Goal: Task Accomplishment & Management: Complete application form

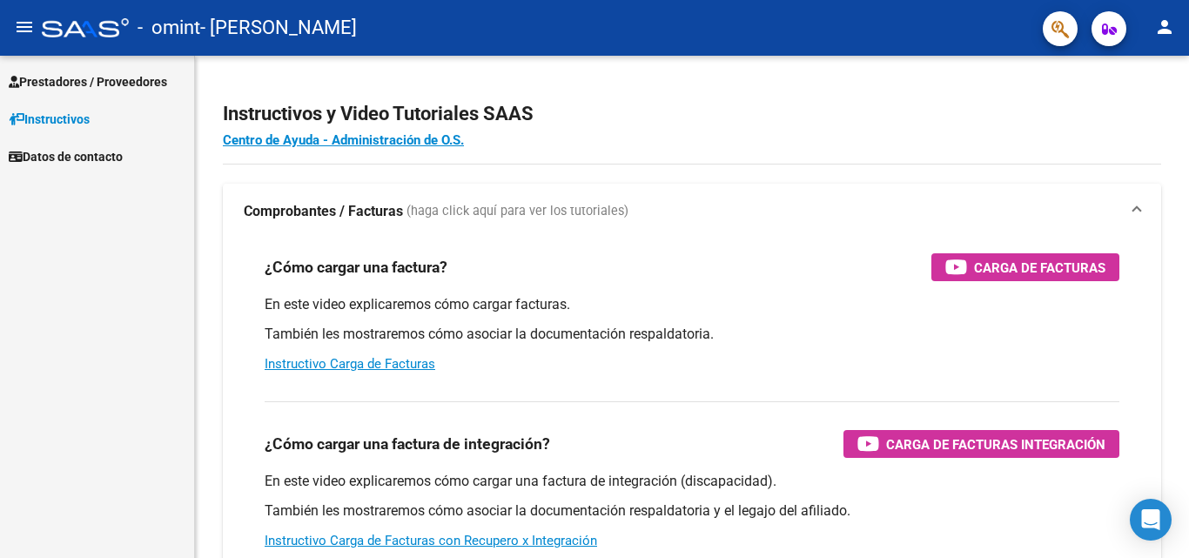
click at [160, 86] on span "Prestadores / Proveedores" at bounding box center [88, 81] width 158 height 19
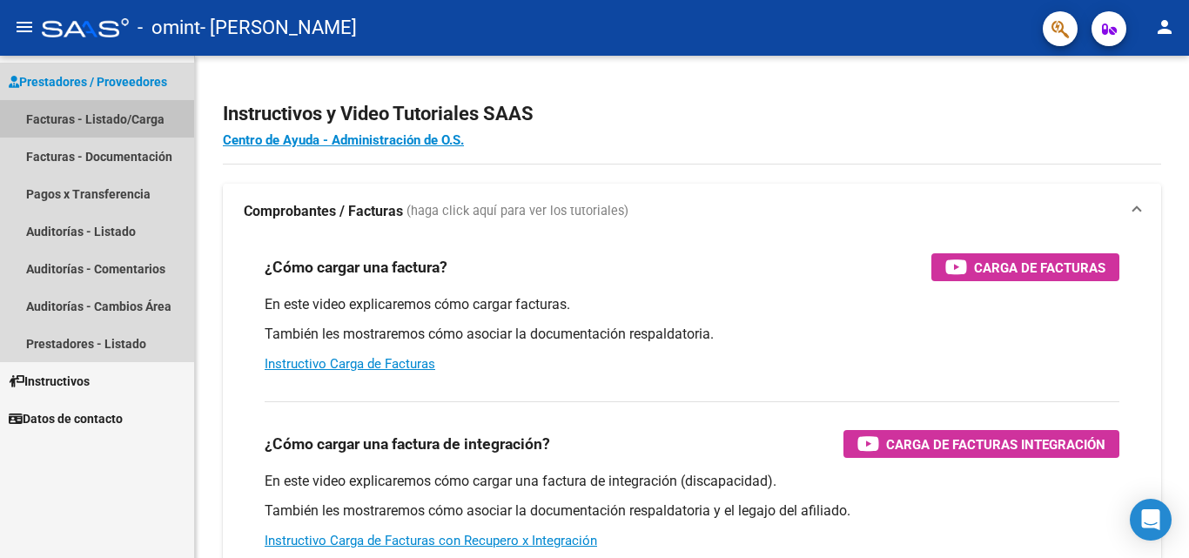
click at [154, 122] on link "Facturas - Listado/Carga" at bounding box center [97, 118] width 194 height 37
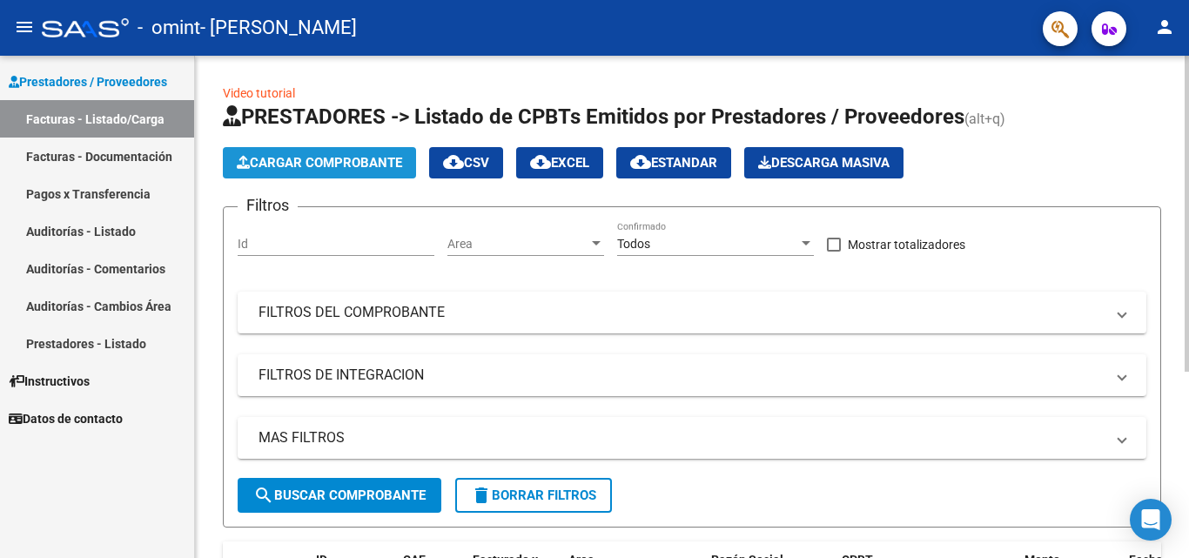
click at [369, 158] on span "Cargar Comprobante" at bounding box center [319, 163] width 165 height 16
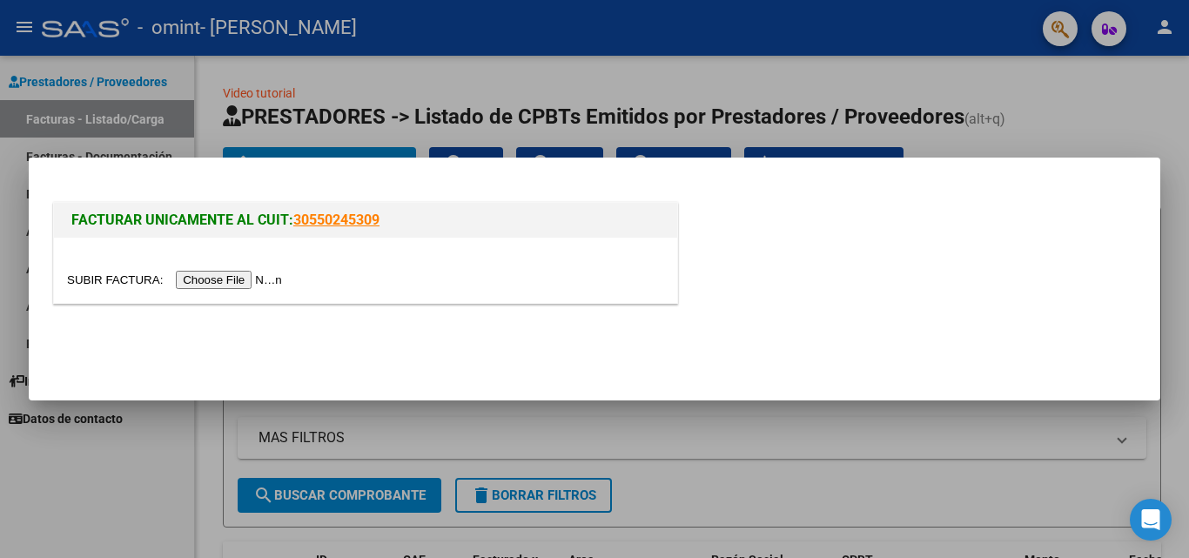
click at [262, 282] on input "file" at bounding box center [177, 280] width 220 height 18
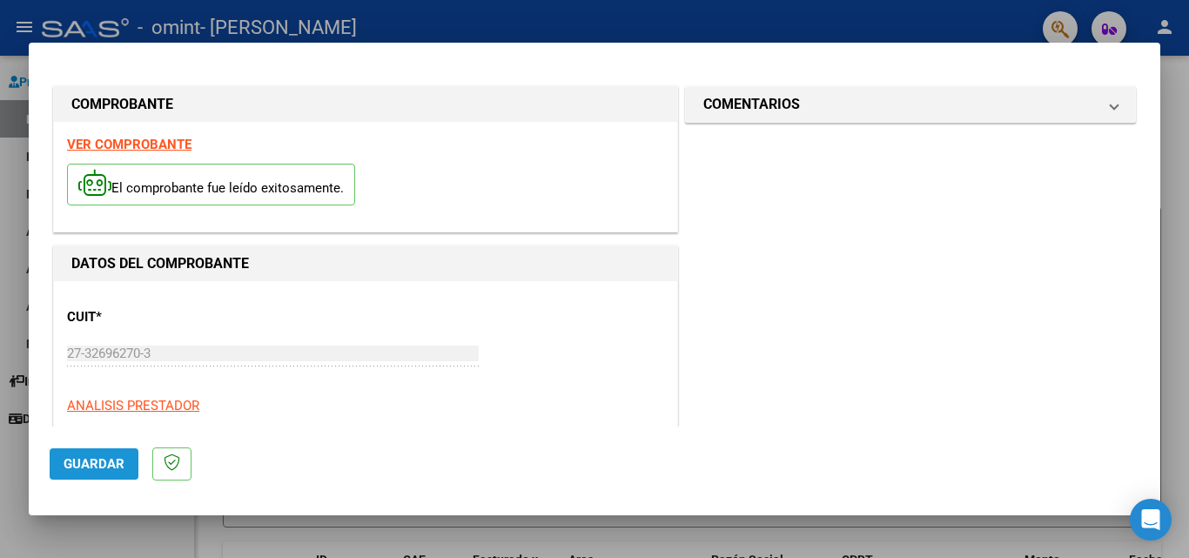
click at [94, 463] on span "Guardar" at bounding box center [94, 464] width 61 height 16
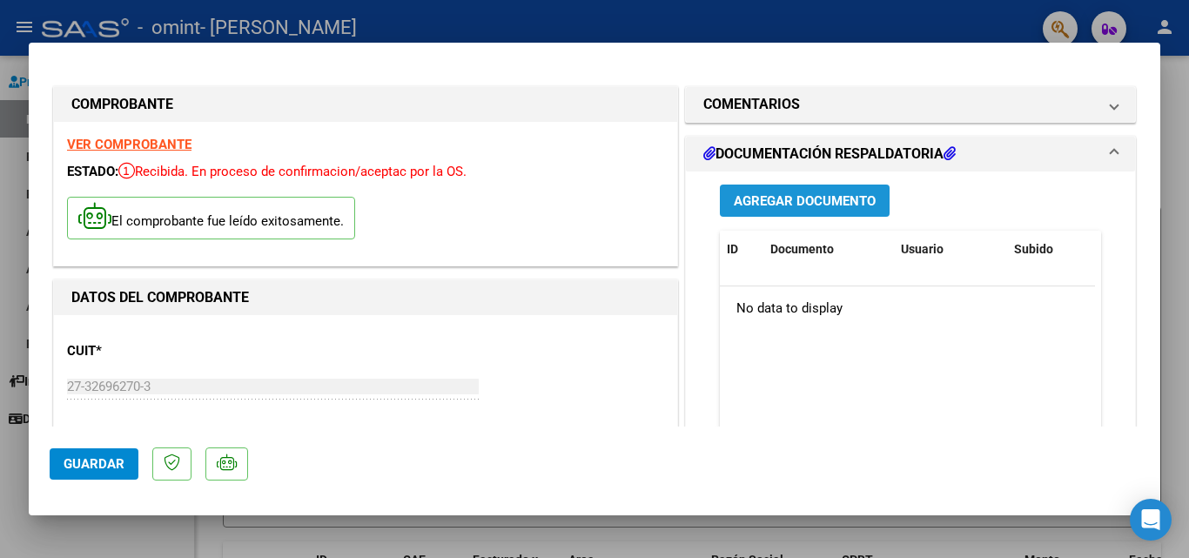
click at [785, 199] on span "Agregar Documento" at bounding box center [805, 201] width 142 height 16
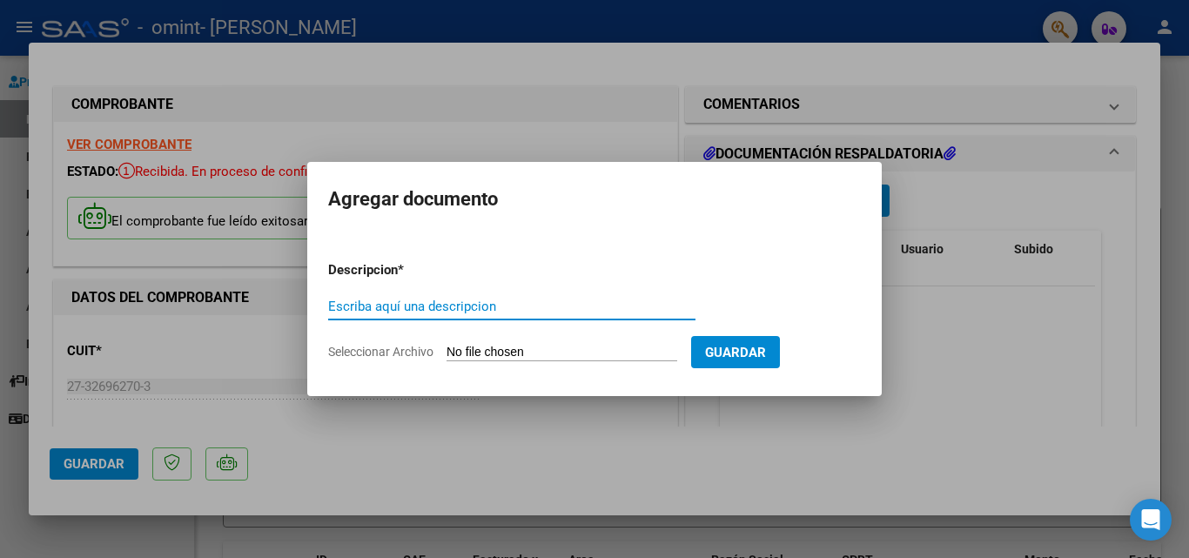
click at [468, 310] on input "Escriba aquí una descripcion" at bounding box center [511, 307] width 367 height 16
type input "planilla"
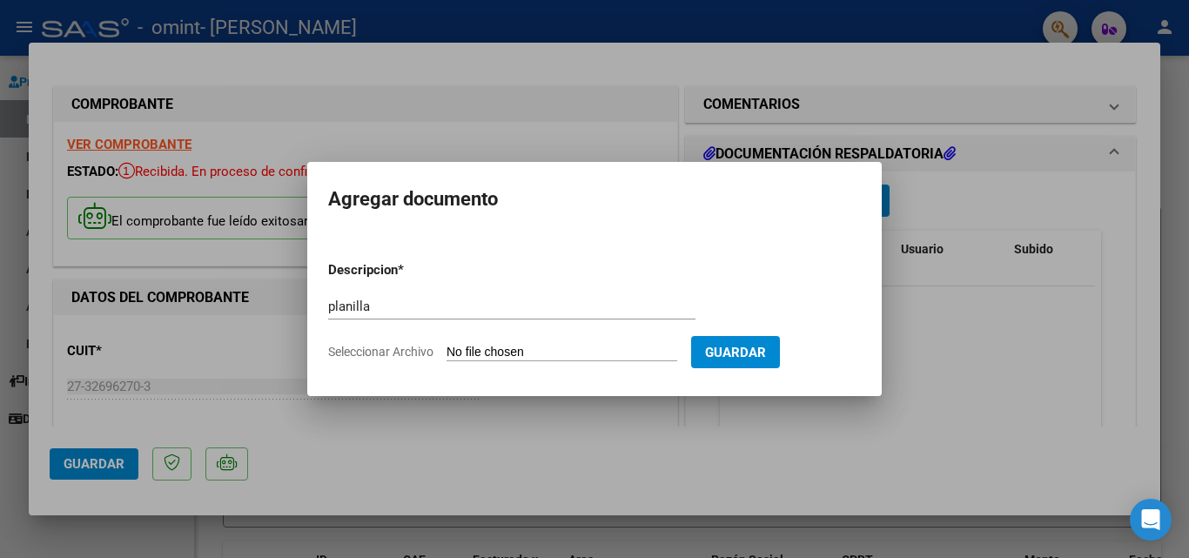
click at [476, 359] on input "Seleccionar Archivo" at bounding box center [562, 353] width 231 height 17
type input "C:\fakepath\[PERSON_NAME].pdf"
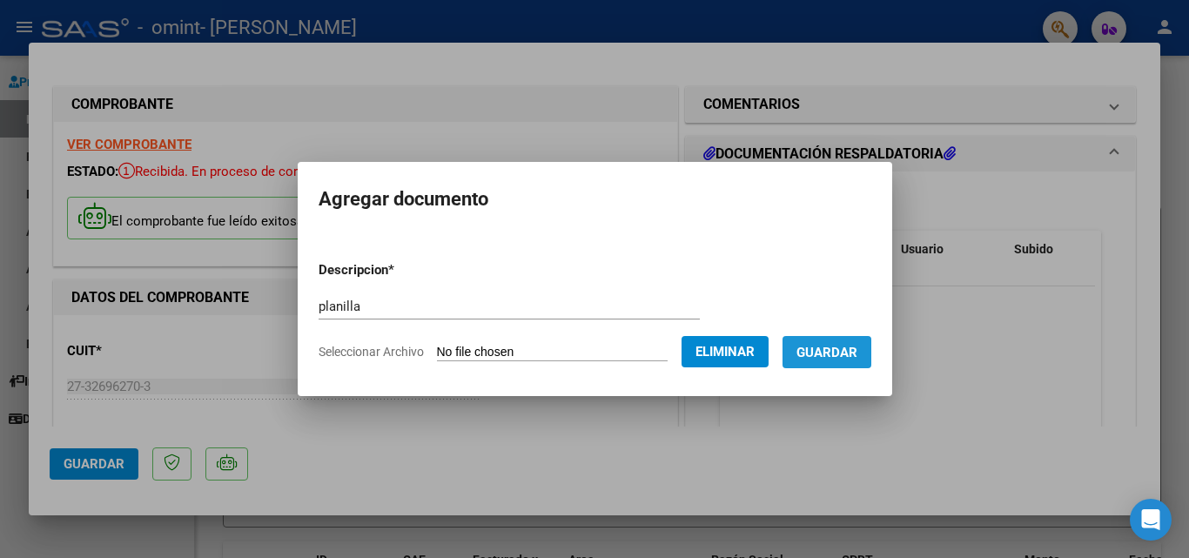
click at [845, 355] on span "Guardar" at bounding box center [827, 353] width 61 height 16
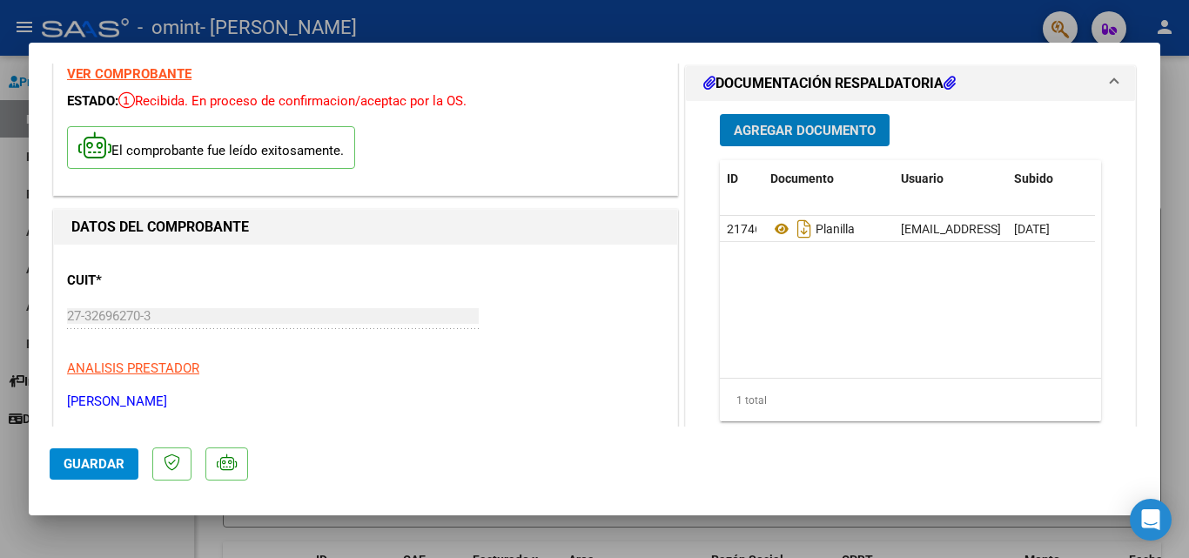
scroll to position [245, 0]
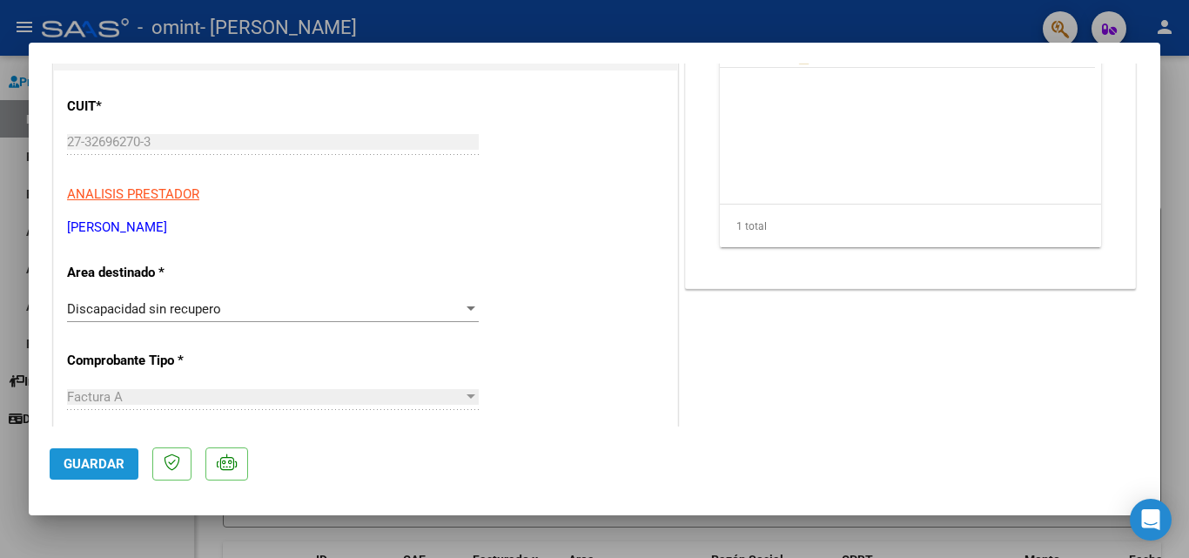
click at [86, 468] on span "Guardar" at bounding box center [94, 464] width 61 height 16
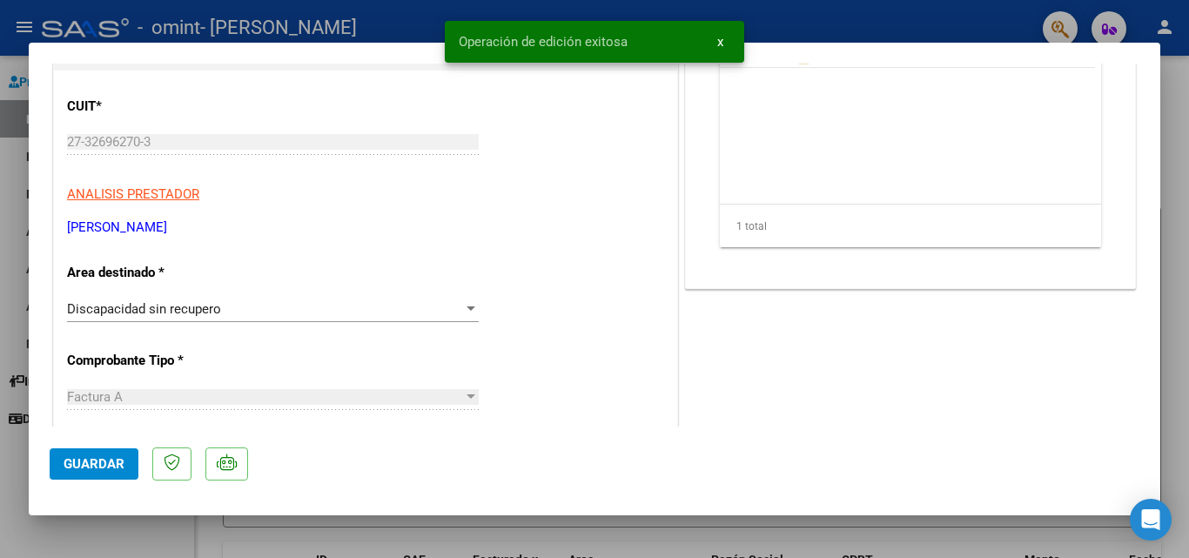
click at [1176, 269] on div at bounding box center [594, 279] width 1189 height 558
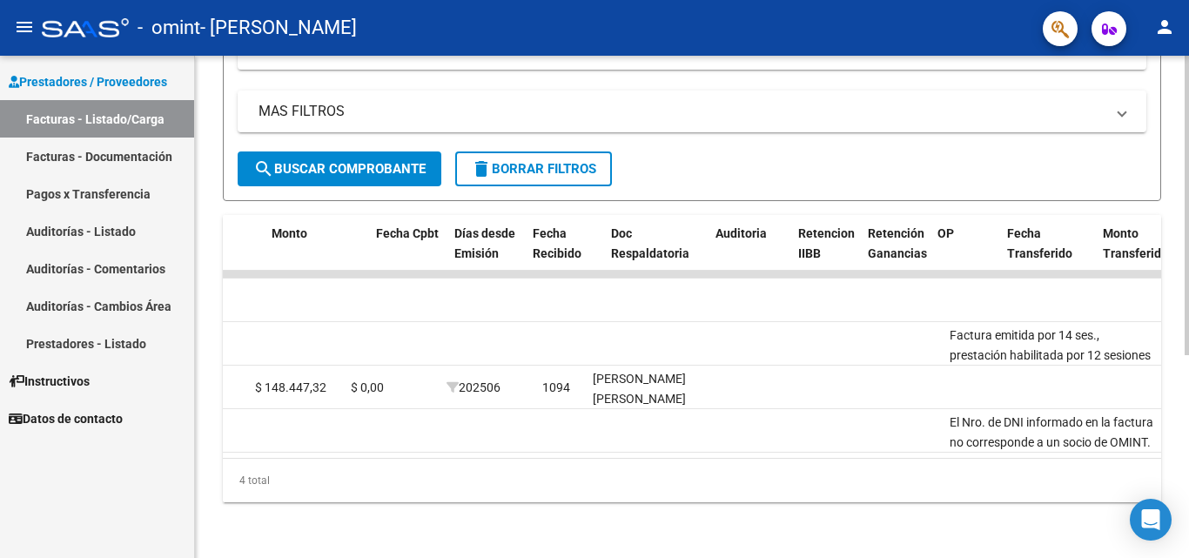
scroll to position [0, 0]
